Goal: Information Seeking & Learning: Learn about a topic

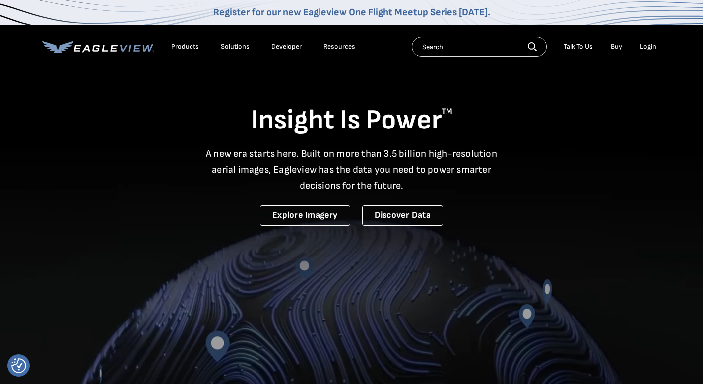
click at [185, 46] on div "Products" at bounding box center [185, 46] width 28 height 9
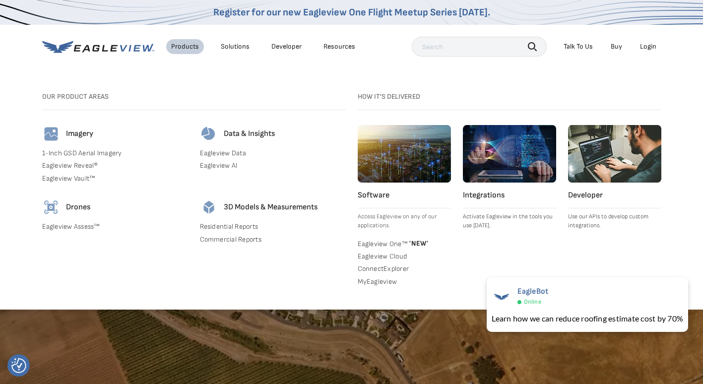
click at [71, 165] on link "Eagleview Reveal®" at bounding box center [115, 165] width 146 height 9
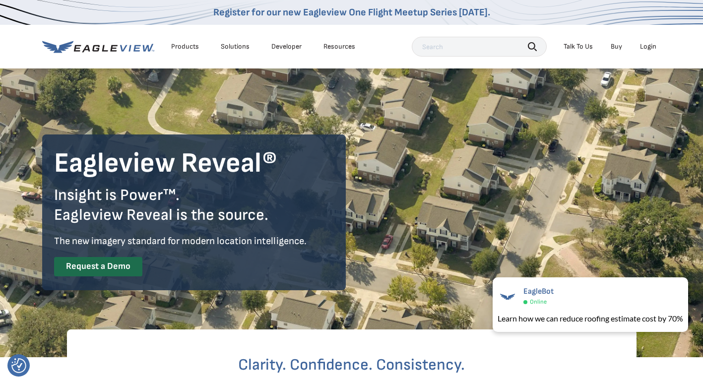
click at [182, 45] on div "Products" at bounding box center [185, 46] width 28 height 9
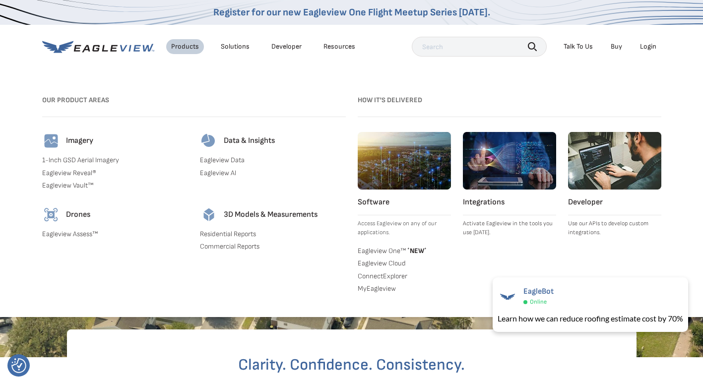
click at [67, 184] on link "Eagleview Vault™" at bounding box center [115, 185] width 146 height 9
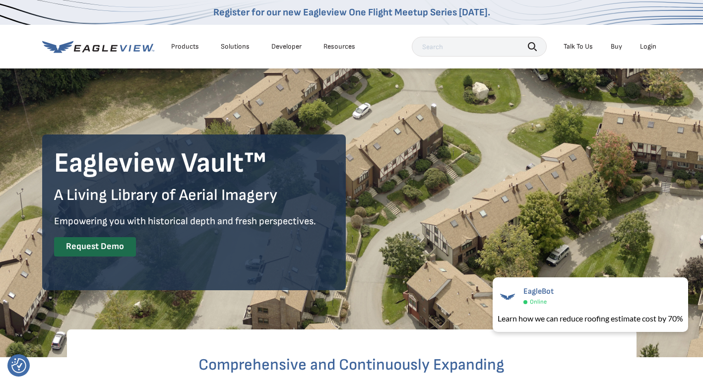
click at [180, 44] on div "Products" at bounding box center [185, 46] width 28 height 9
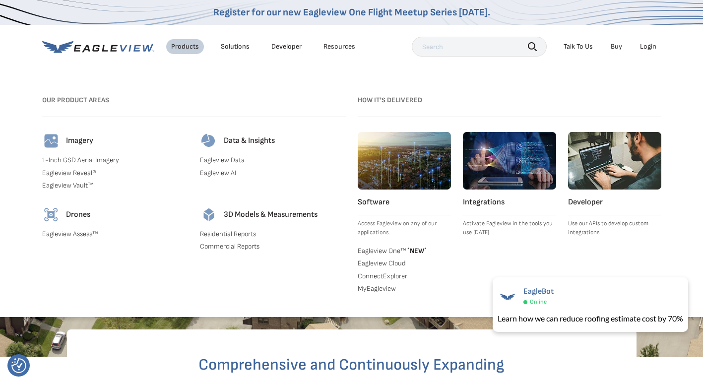
click at [241, 46] on div "Solutions" at bounding box center [235, 46] width 29 height 9
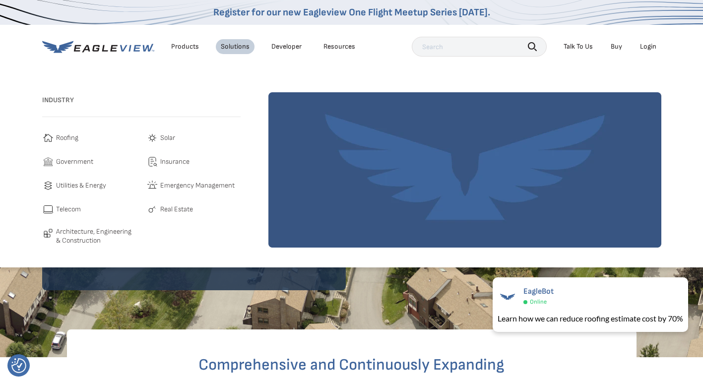
click at [370, 76] on nav "Register for our new Eagleview One Flight Meetup Series today. Products Solutio…" at bounding box center [351, 133] width 703 height 267
